Goal: Navigation & Orientation: Find specific page/section

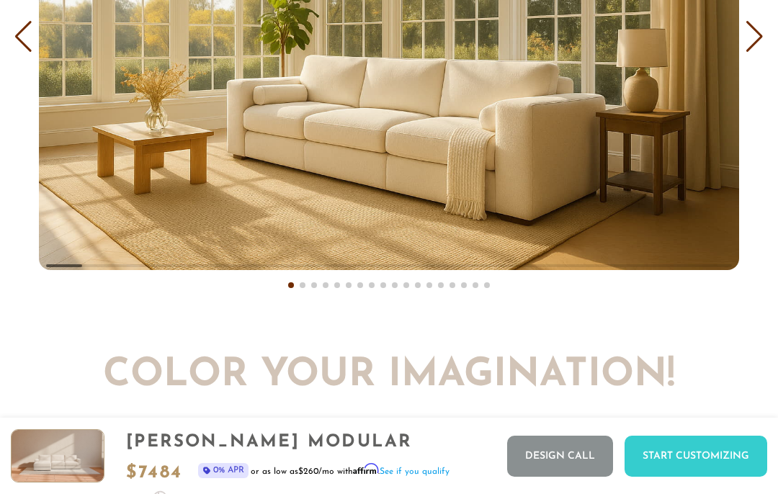
scroll to position [7679, 0]
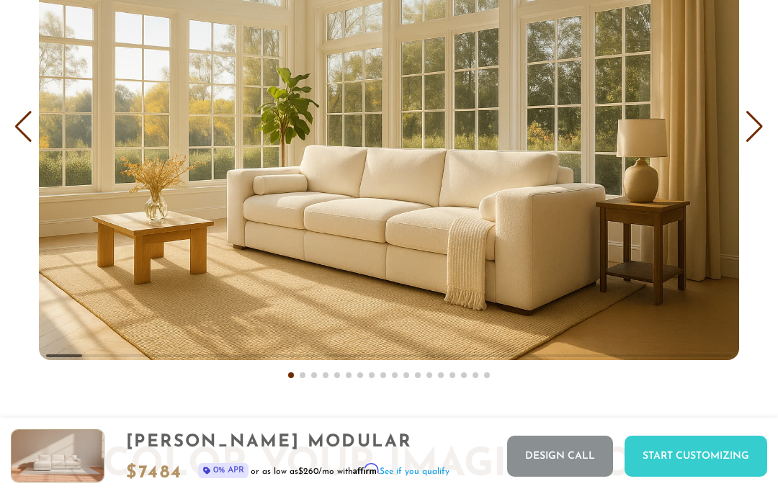
click at [759, 117] on div "Next slide" at bounding box center [754, 127] width 19 height 32
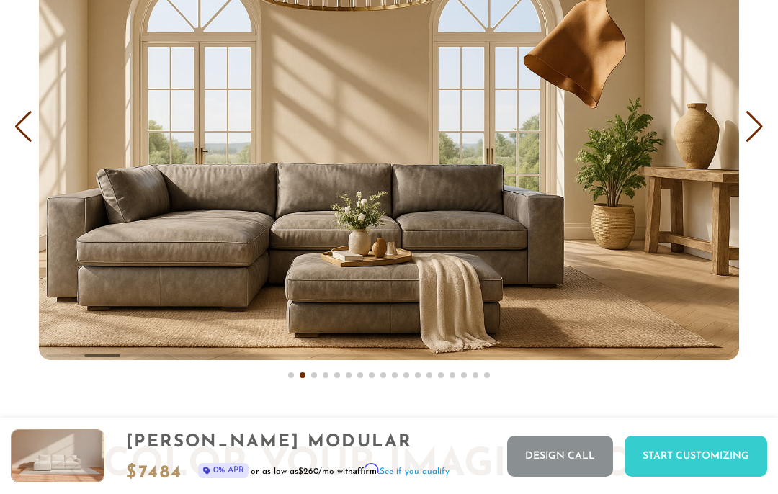
click at [753, 116] on div "Next slide" at bounding box center [754, 127] width 19 height 32
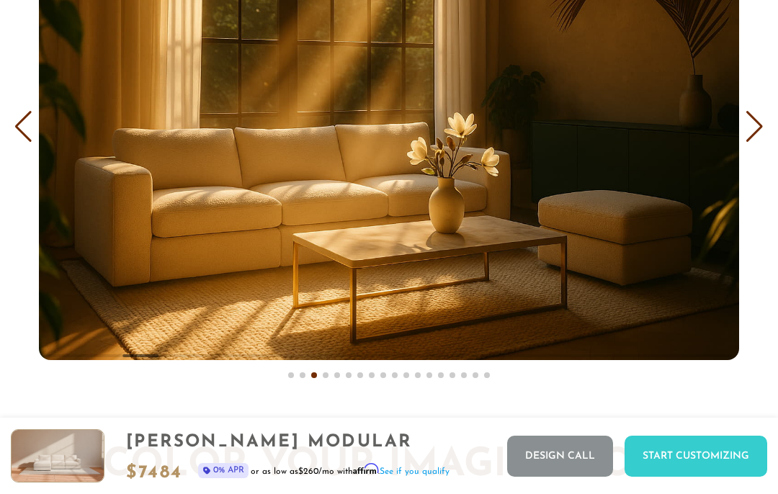
click at [756, 117] on div "Next slide" at bounding box center [754, 127] width 19 height 32
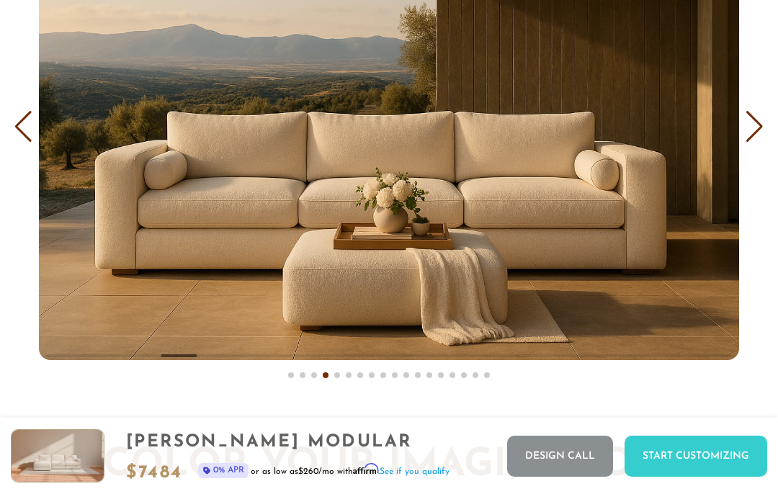
click at [748, 114] on div "Next slide" at bounding box center [754, 127] width 19 height 32
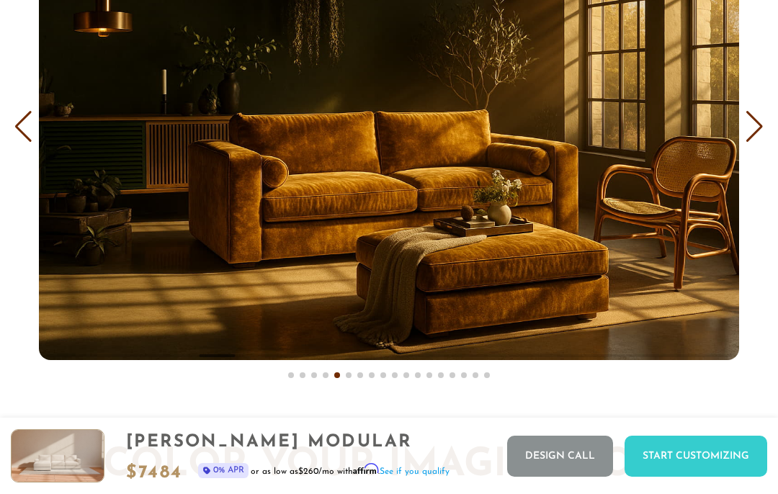
click at [749, 120] on div "Next slide" at bounding box center [754, 127] width 19 height 32
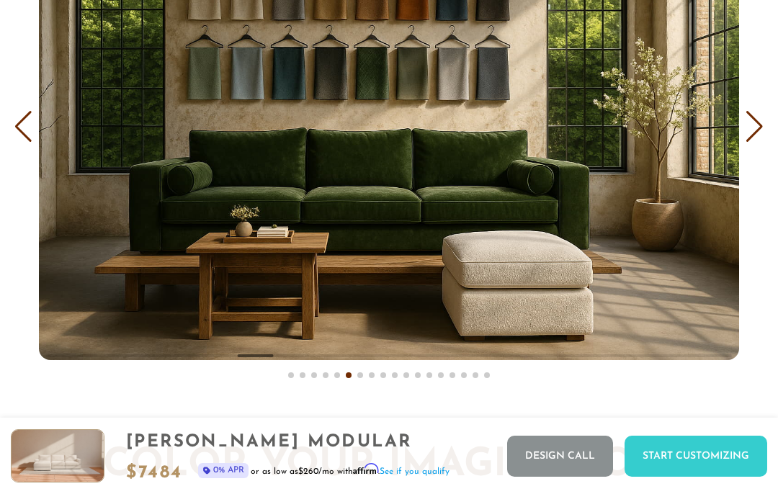
click at [755, 115] on div "Next slide" at bounding box center [754, 127] width 19 height 32
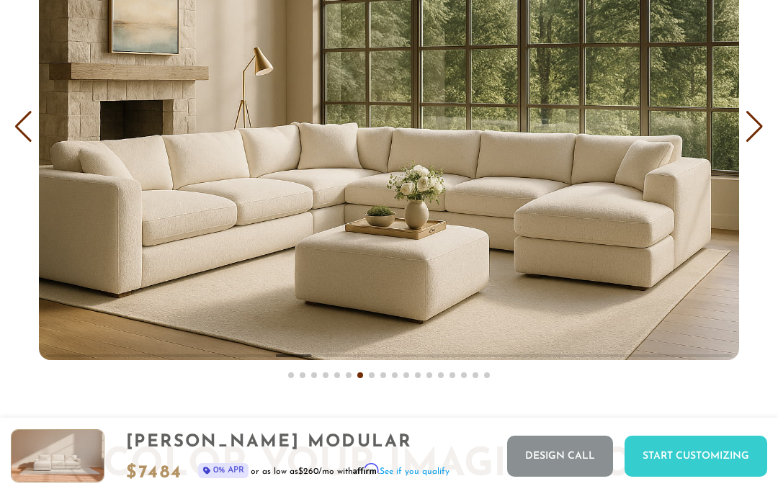
click at [750, 115] on div "Next slide" at bounding box center [754, 127] width 19 height 32
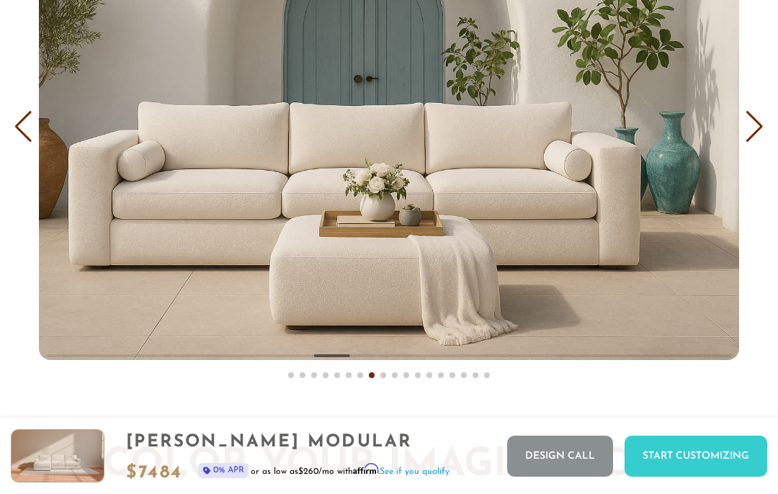
click at [763, 111] on div "Next slide" at bounding box center [754, 127] width 19 height 32
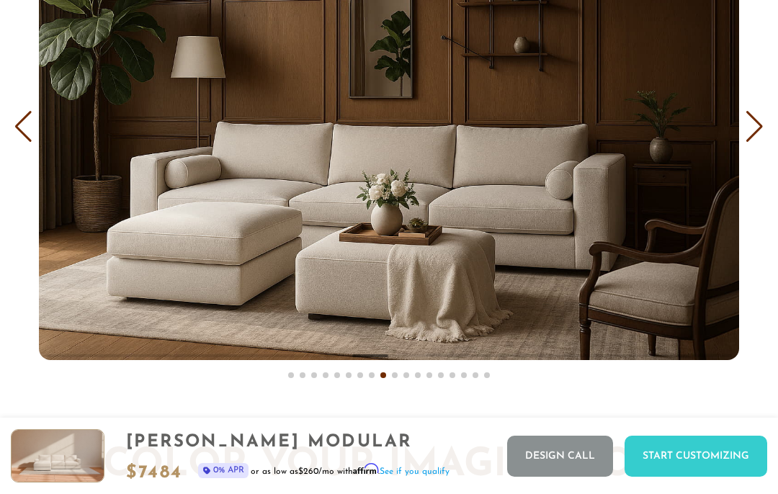
click at [764, 111] on div "Next slide" at bounding box center [754, 127] width 19 height 32
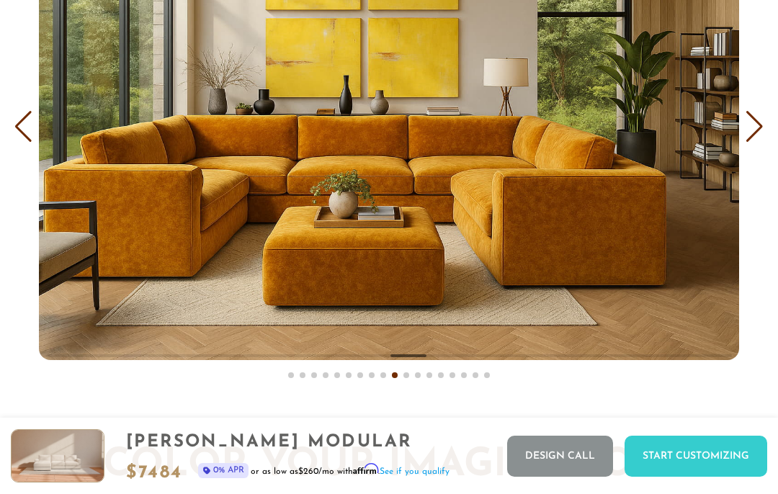
click at [760, 117] on div "Next slide" at bounding box center [754, 127] width 19 height 32
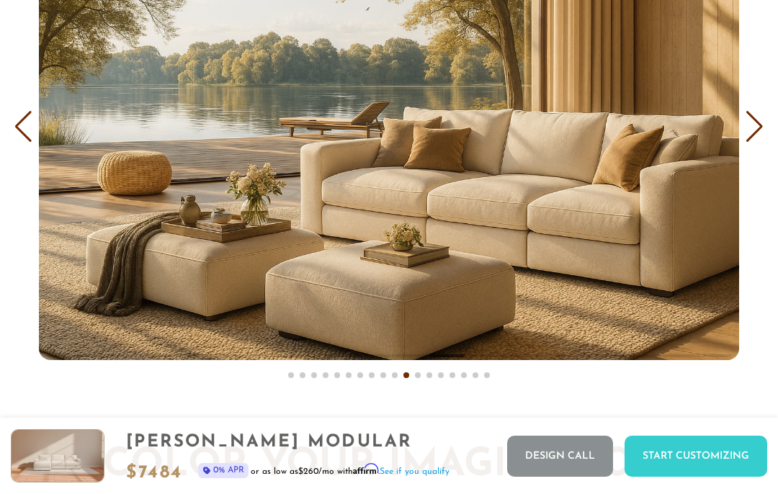
click at [755, 115] on div "Next slide" at bounding box center [754, 127] width 19 height 32
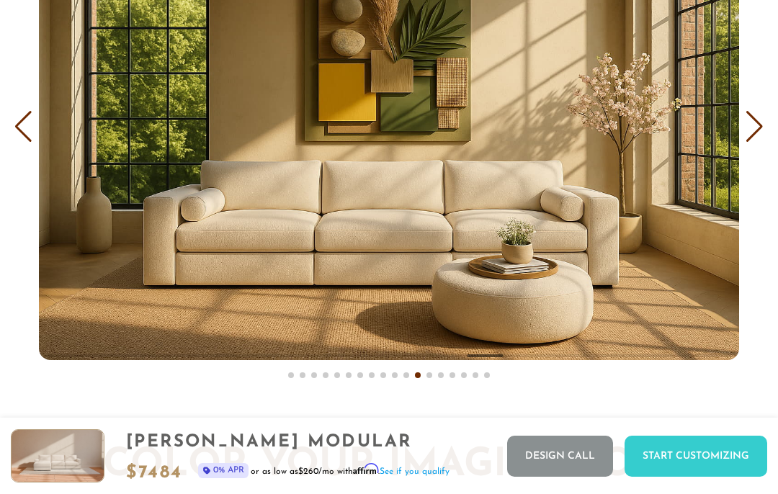
click at [757, 117] on div "Next slide" at bounding box center [754, 127] width 19 height 32
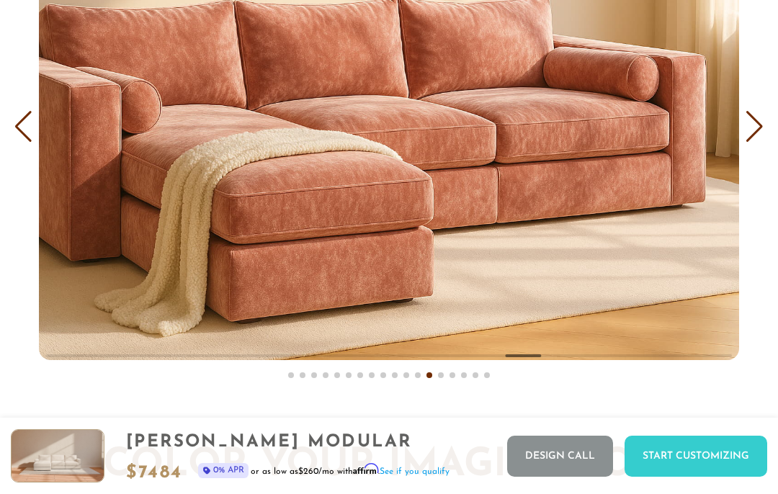
click at [763, 111] on div "Next slide" at bounding box center [754, 127] width 19 height 32
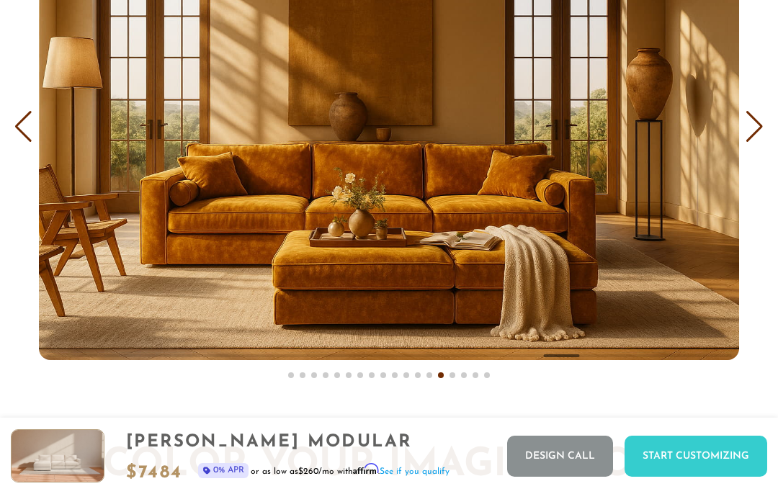
click at [764, 111] on div "Next slide" at bounding box center [754, 127] width 19 height 32
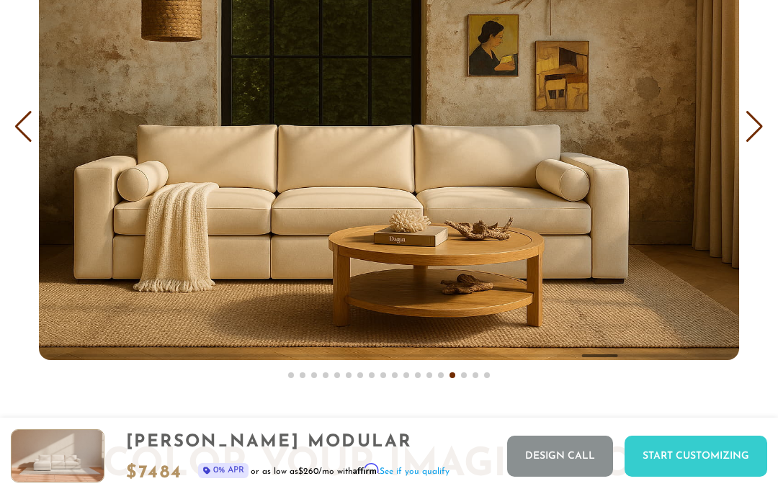
click at [761, 117] on div "Next slide" at bounding box center [754, 127] width 19 height 32
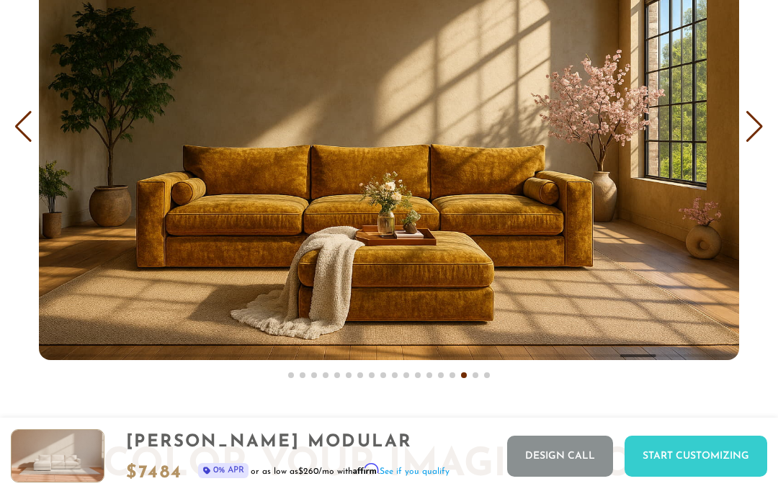
click at [758, 117] on div "Next slide" at bounding box center [754, 127] width 19 height 32
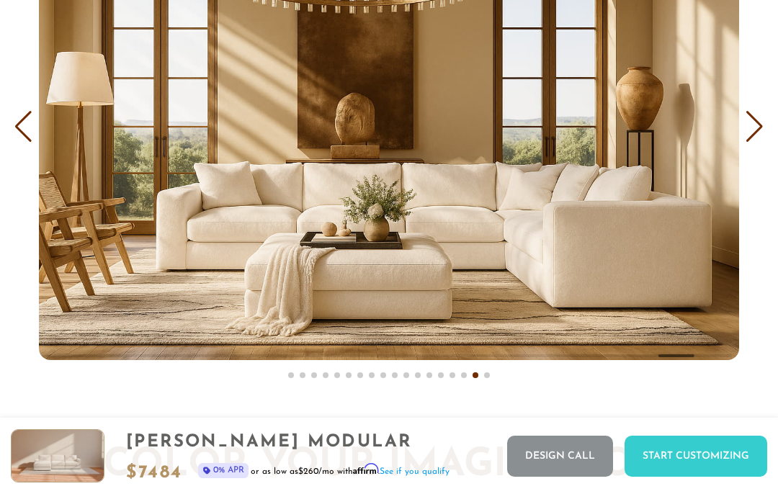
click at [763, 115] on div "Next slide" at bounding box center [754, 127] width 19 height 32
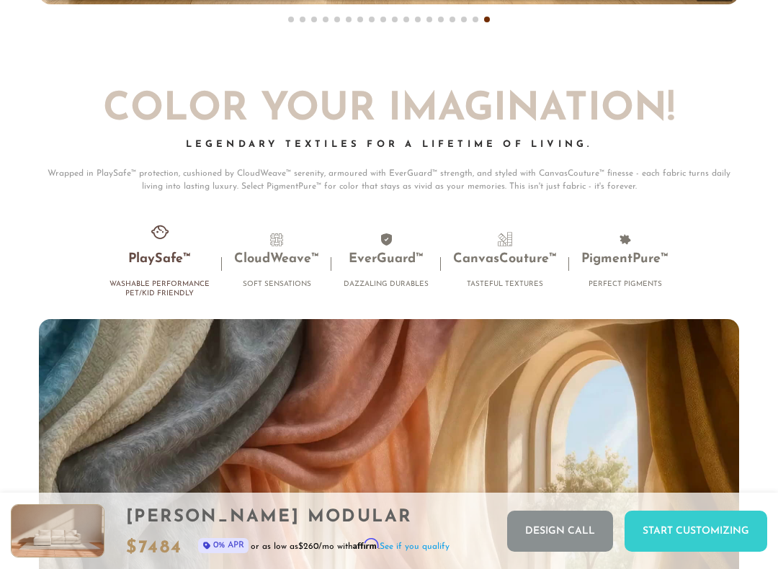
scroll to position [8069, 0]
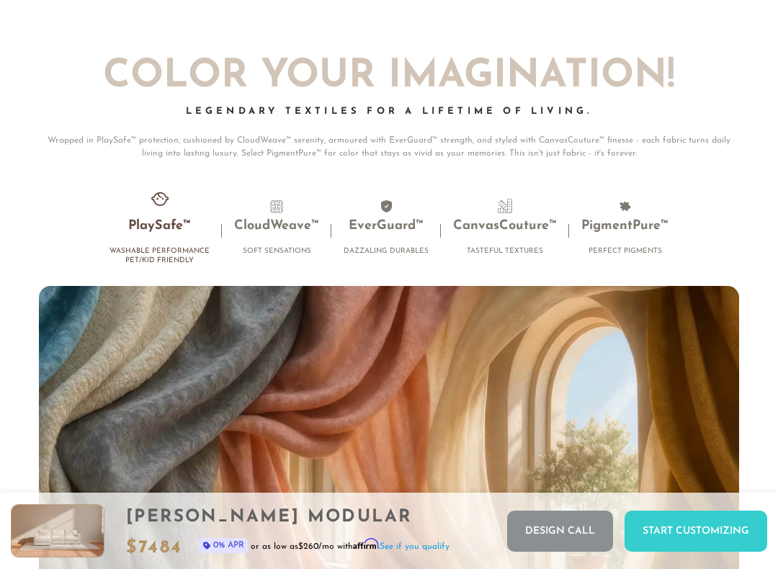
click at [631, 202] on li "PigmentPure™ Perfect Pigments" at bounding box center [625, 230] width 112 height 63
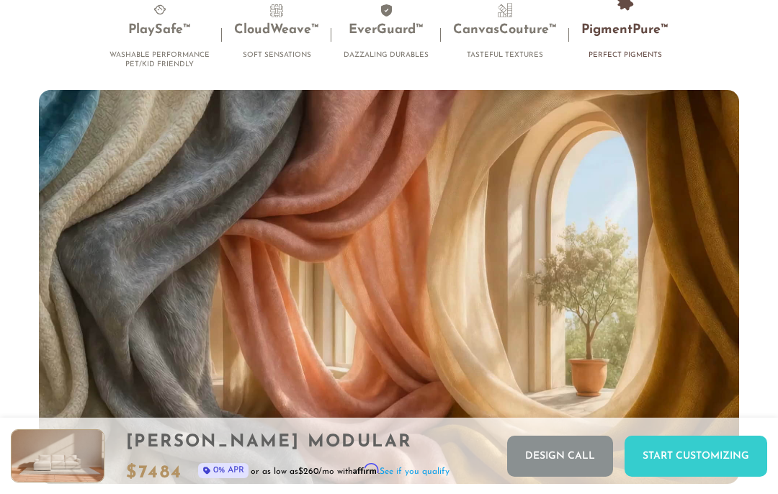
scroll to position [8265, 0]
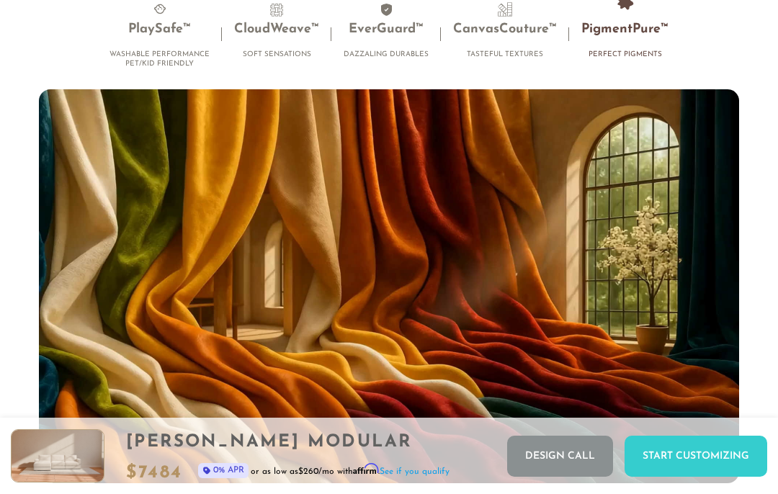
click at [716, 362] on video "Your browser does not support HTML5 video." at bounding box center [389, 286] width 701 height 394
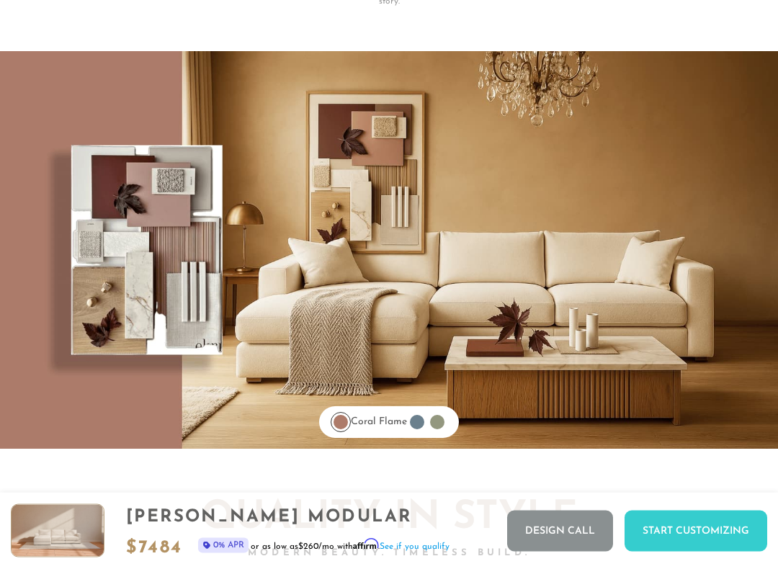
scroll to position [10140, 0]
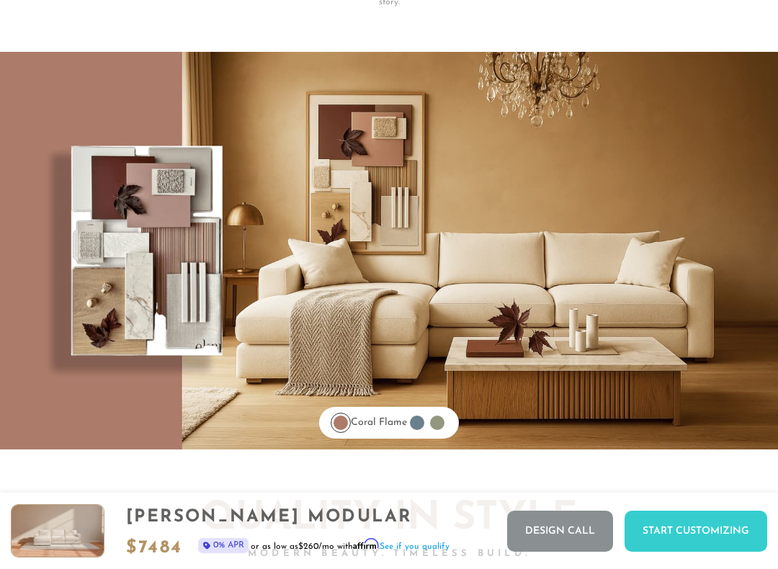
click at [425, 416] on div at bounding box center [417, 423] width 14 height 14
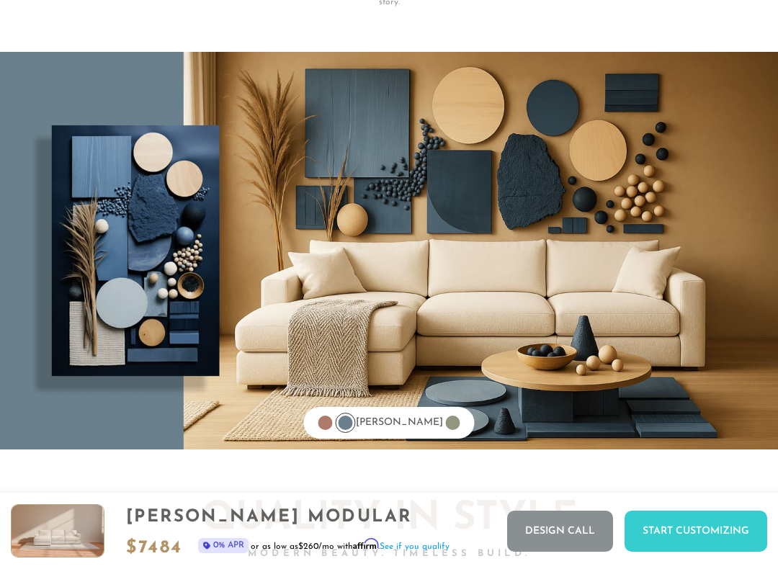
click at [446, 416] on div at bounding box center [453, 423] width 14 height 14
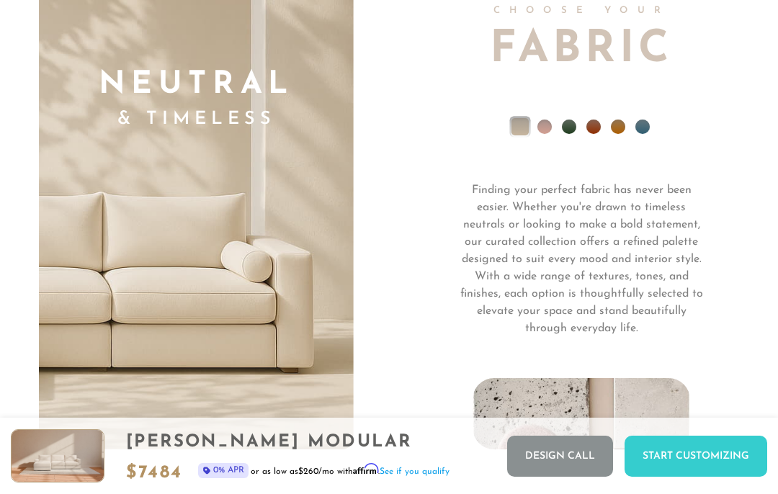
scroll to position [8973, 0]
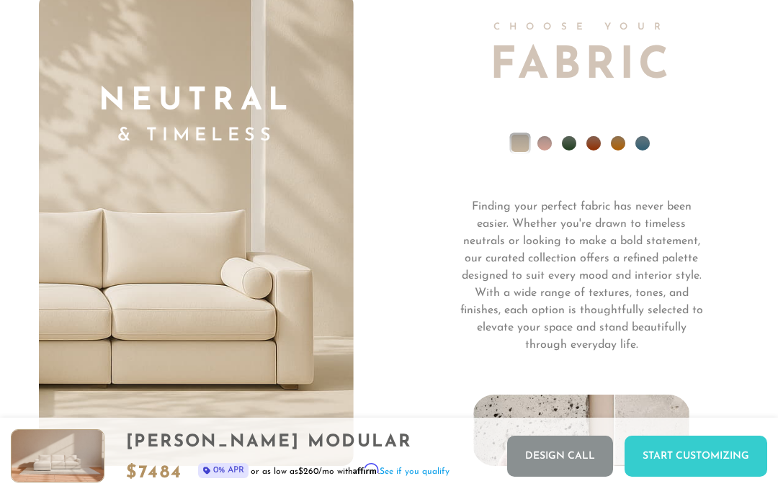
click at [551, 136] on li at bounding box center [545, 143] width 14 height 14
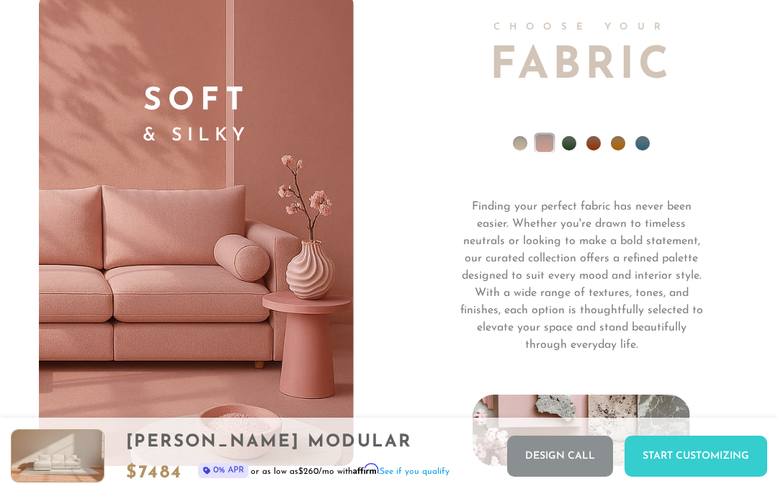
click at [569, 136] on li at bounding box center [569, 143] width 14 height 14
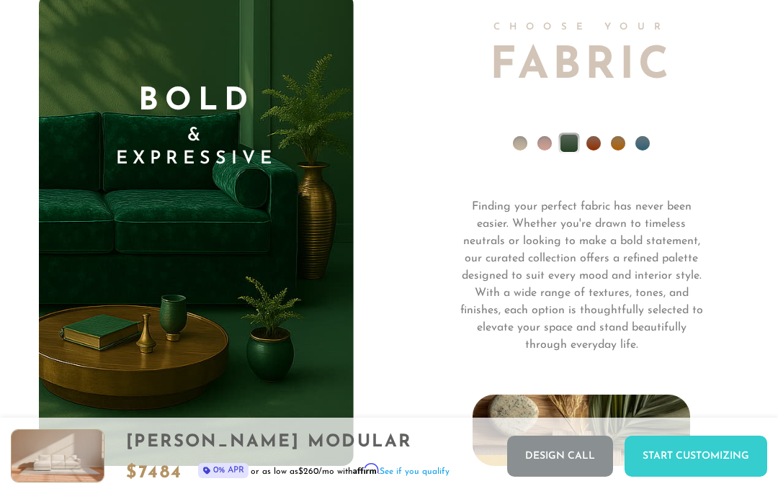
click at [598, 136] on li at bounding box center [594, 143] width 14 height 14
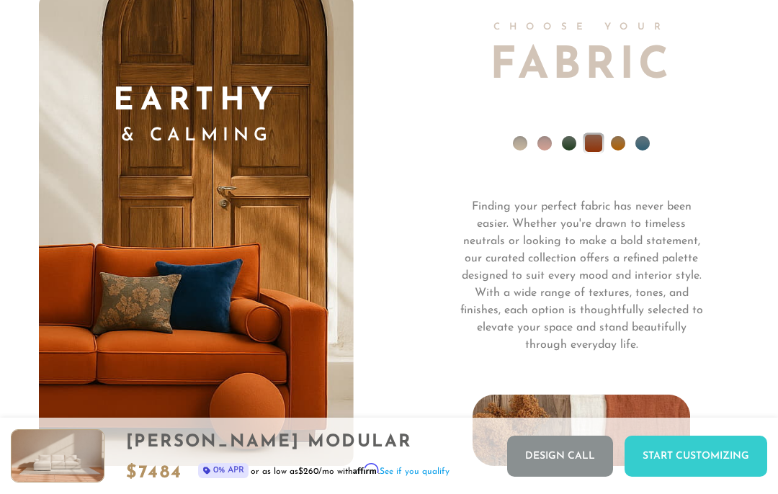
click at [620, 136] on li at bounding box center [618, 143] width 14 height 14
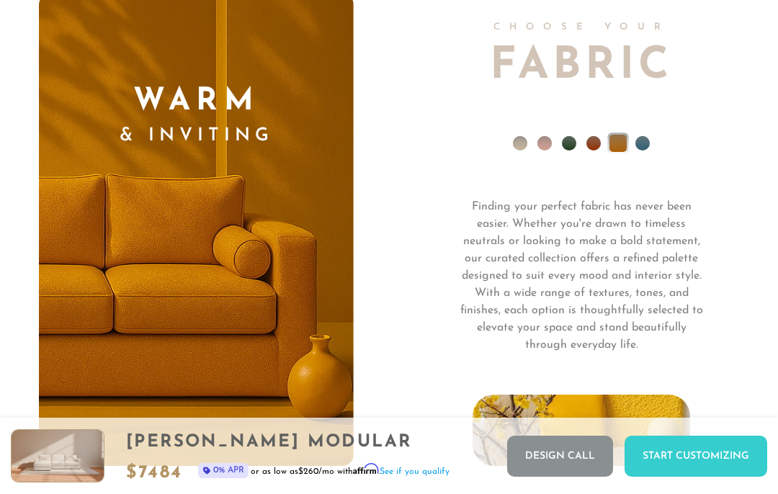
click at [647, 136] on li at bounding box center [643, 143] width 14 height 14
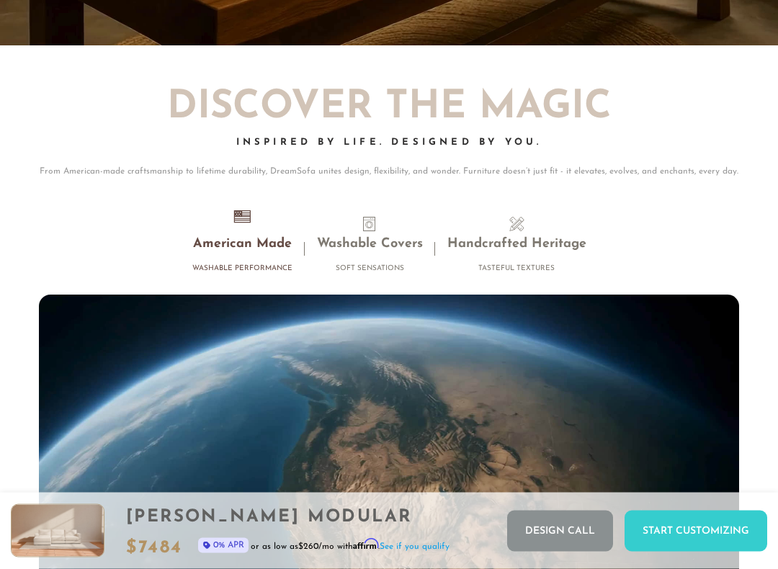
scroll to position [11180, 0]
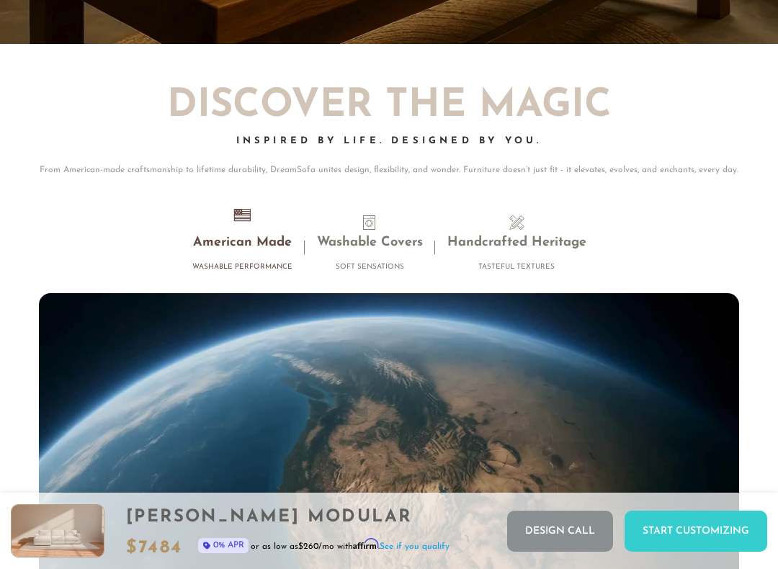
click at [378, 216] on li "Washable Covers Soft Sensations" at bounding box center [370, 247] width 130 height 63
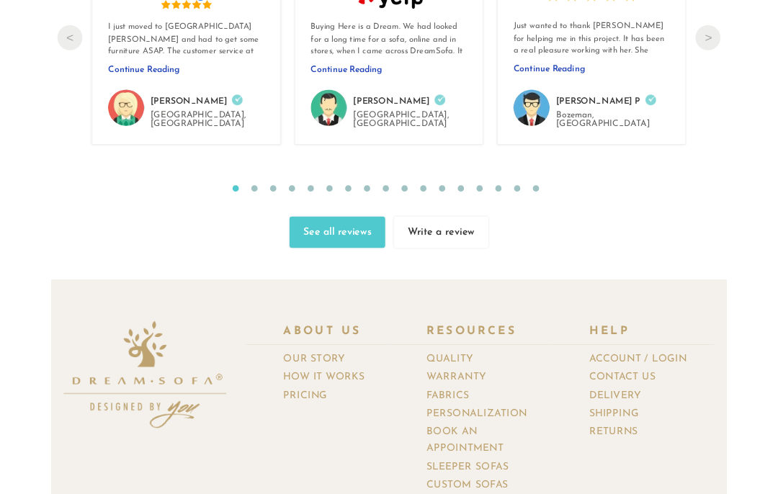
scroll to position [13728, 0]
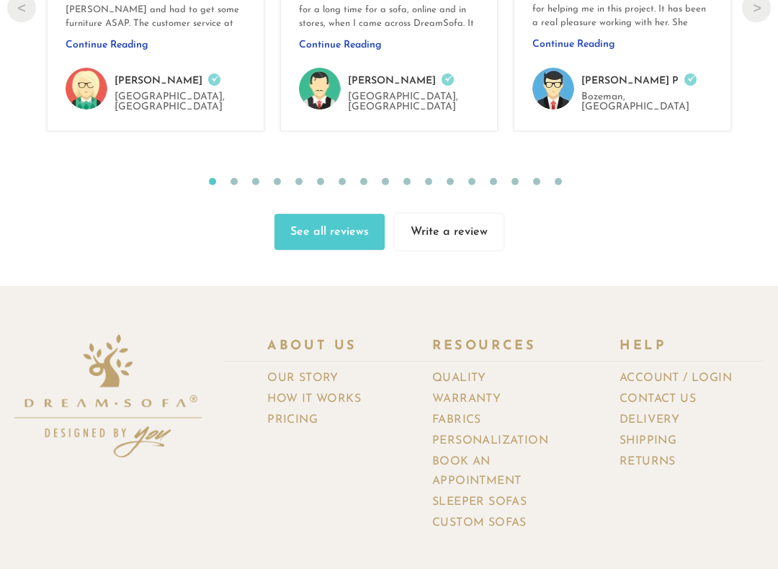
click at [461, 492] on link "Sleeper Sofas" at bounding box center [484, 502] width 105 height 21
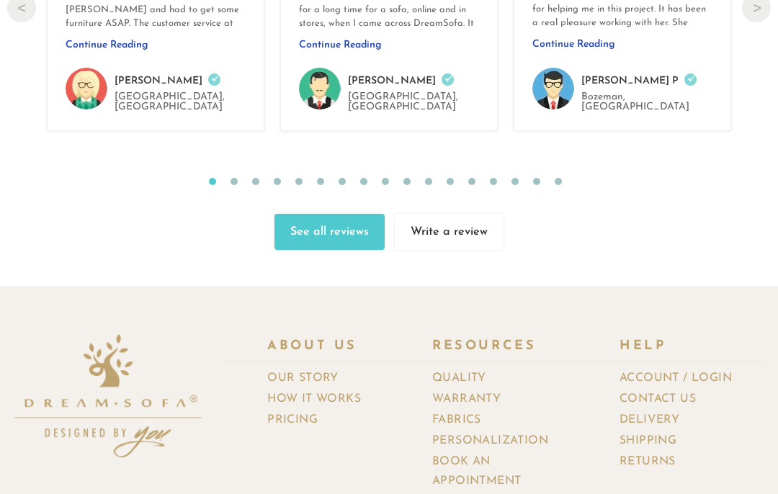
click at [457, 452] on link "Book an Appointment" at bounding box center [504, 472] width 144 height 40
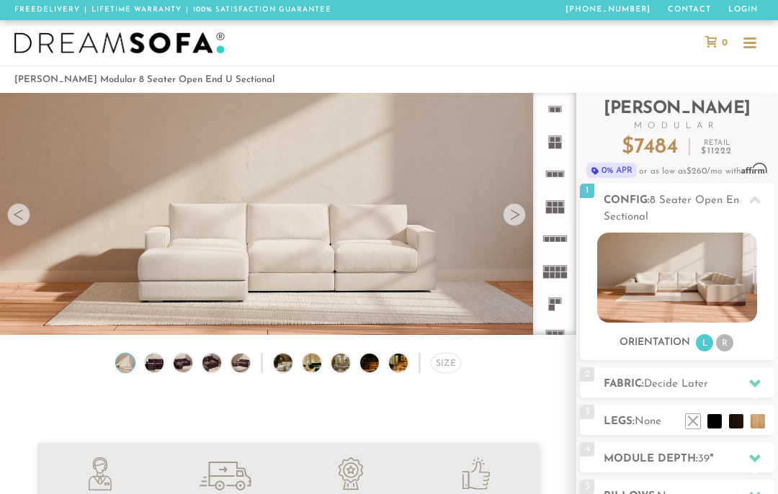
click at [671, 272] on img at bounding box center [677, 278] width 159 height 90
click at [681, 278] on img at bounding box center [677, 278] width 159 height 90
click at [754, 41] on div at bounding box center [750, 43] width 13 height 13
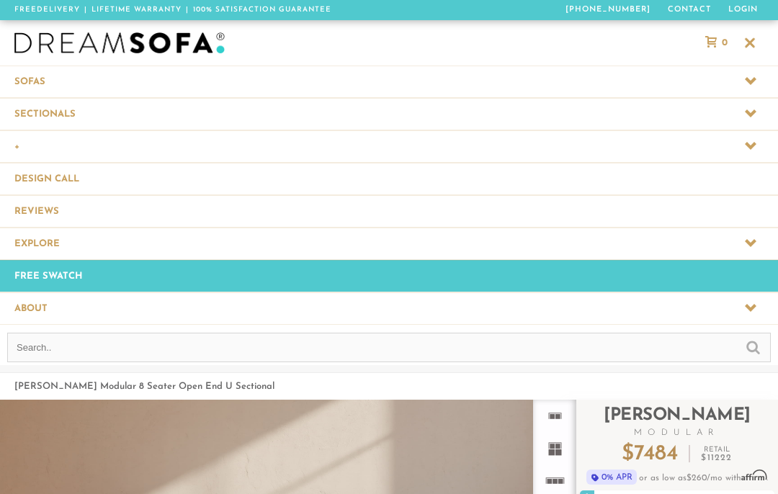
scroll to position [14606, 778]
click at [756, 115] on icon at bounding box center [751, 113] width 12 height 12
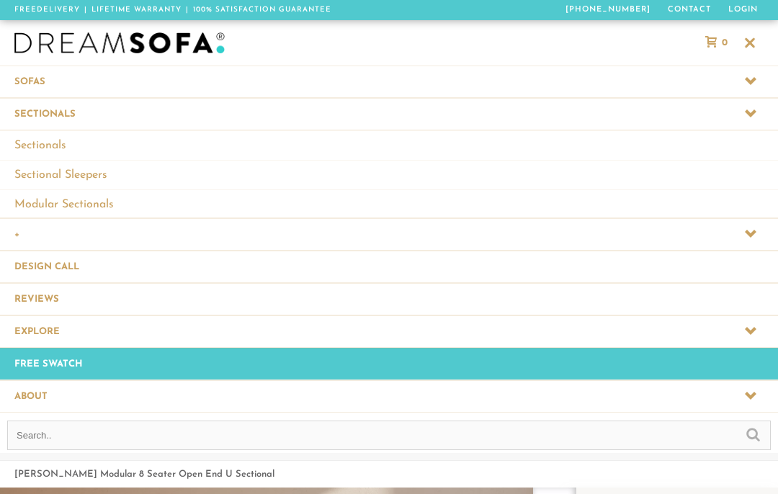
scroll to position [1, 1]
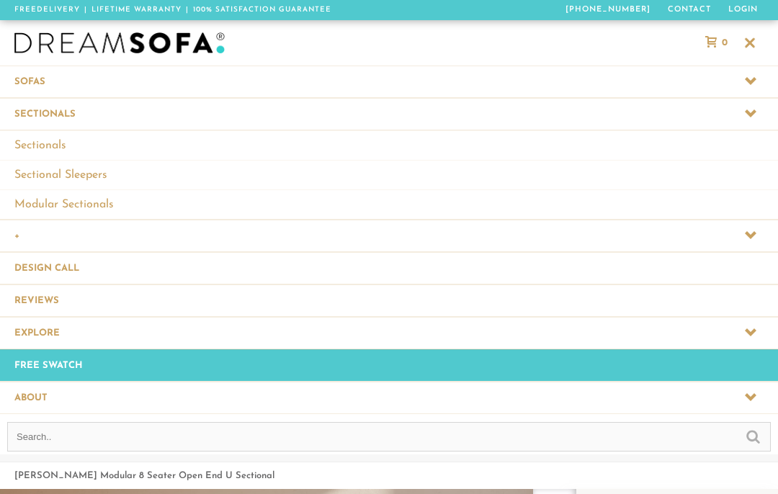
click at [79, 210] on link "Modular Sectionals" at bounding box center [389, 205] width 778 height 30
